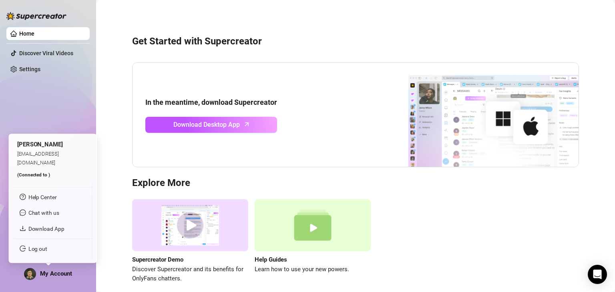
click at [56, 273] on span "My Account" at bounding box center [56, 273] width 32 height 7
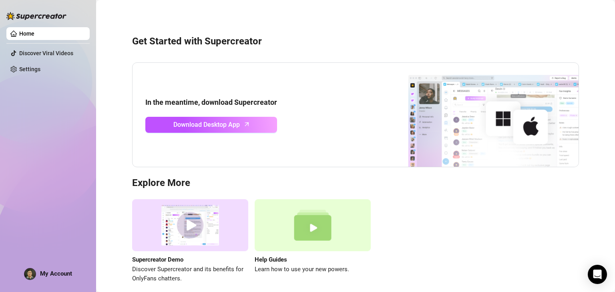
click at [78, 113] on div "Home Discover Viral Videos Settings My Account" at bounding box center [47, 142] width 83 height 285
click at [26, 68] on link "Settings" at bounding box center [29, 69] width 21 height 6
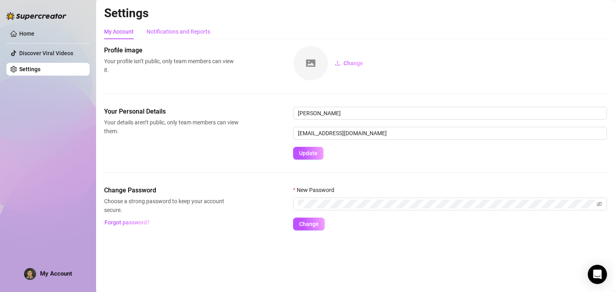
click at [167, 32] on div "Notifications and Reports" at bounding box center [179, 31] width 64 height 9
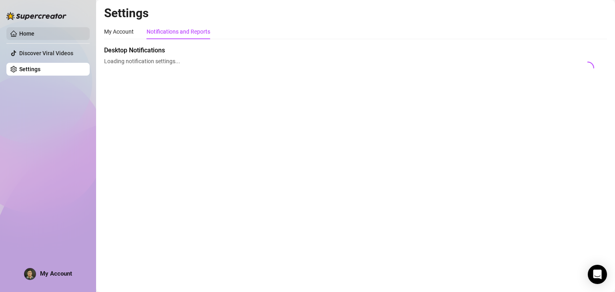
click at [23, 30] on link "Home" at bounding box center [26, 33] width 15 height 6
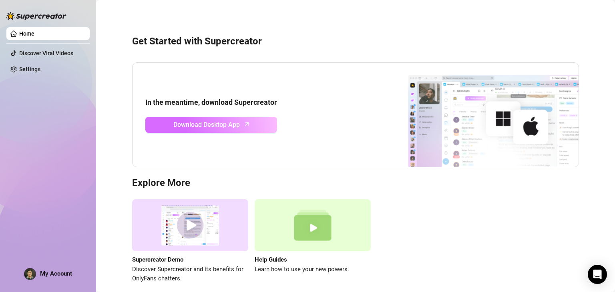
click at [216, 125] on span "Download Desktop App" at bounding box center [206, 125] width 66 height 10
